Goal: Information Seeking & Learning: Understand process/instructions

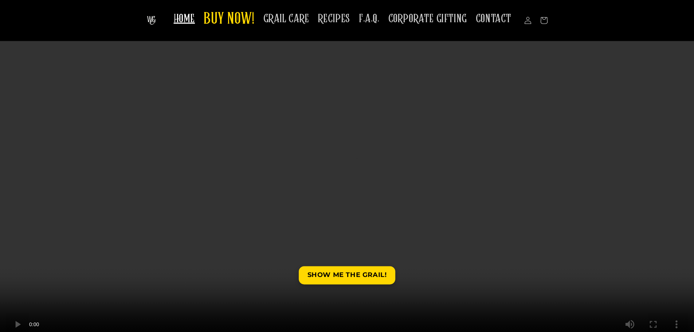
scroll to position [73, 0]
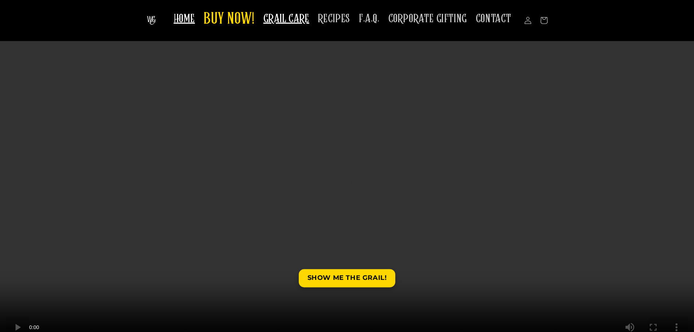
click at [298, 19] on span "GRAIL CARE" at bounding box center [286, 19] width 46 height 14
click at [185, 19] on span "HOME" at bounding box center [184, 19] width 21 height 14
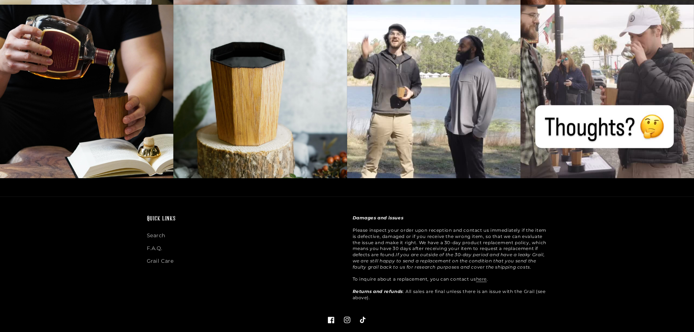
scroll to position [2300, 0]
